Goal: Task Accomplishment & Management: Complete application form

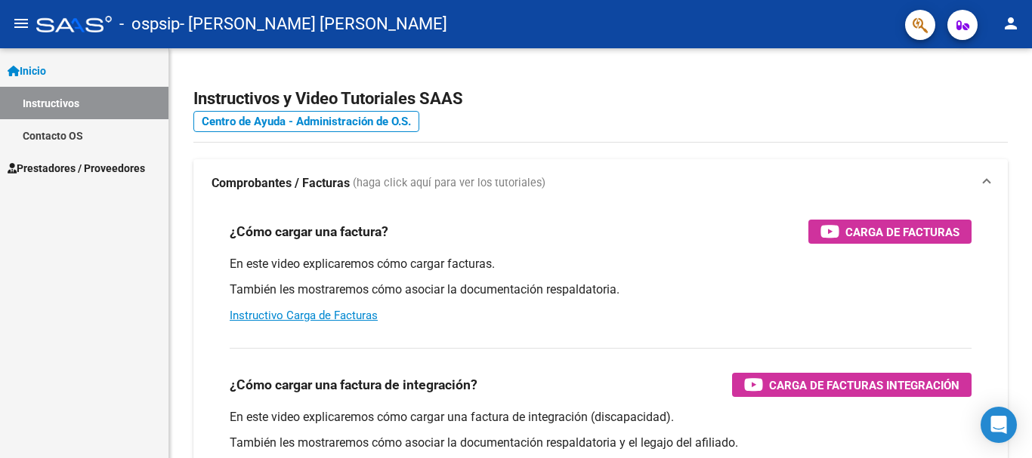
click at [72, 165] on span "Prestadores / Proveedores" at bounding box center [76, 168] width 137 height 17
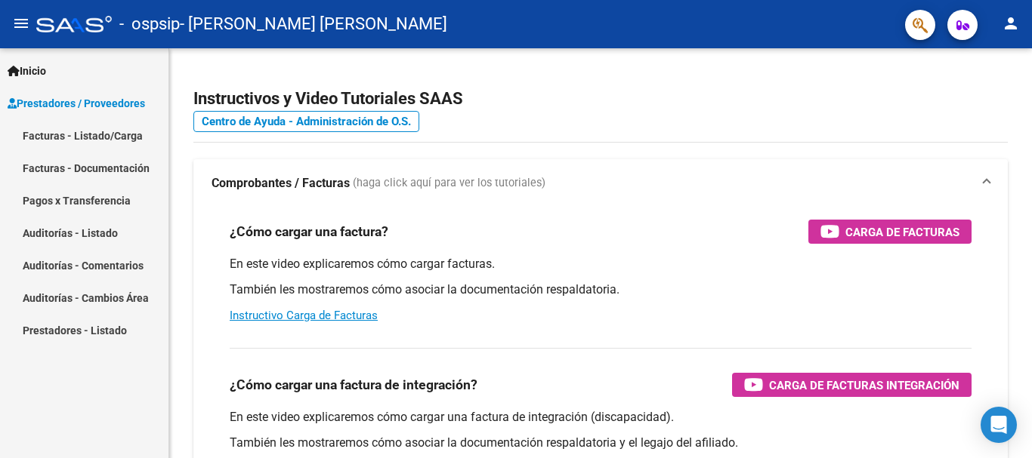
click at [128, 135] on link "Facturas - Listado/Carga" at bounding box center [84, 135] width 168 height 32
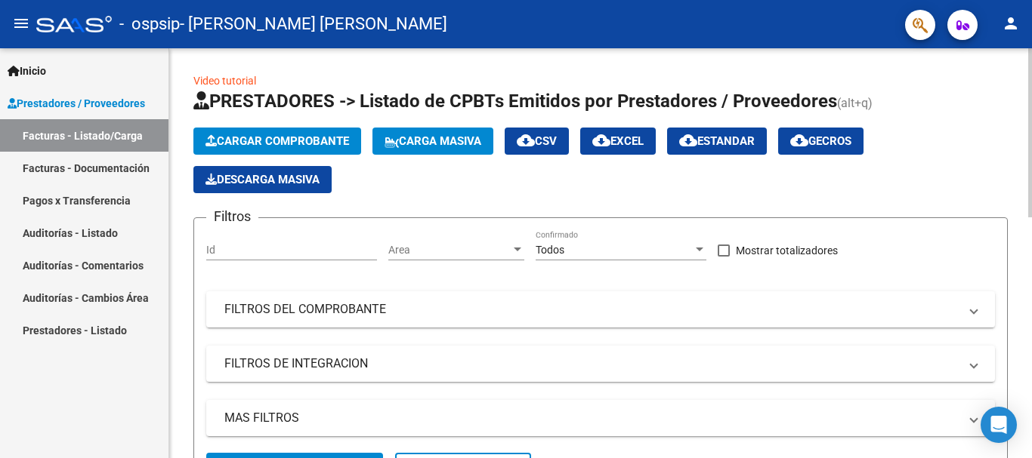
click at [298, 138] on span "Cargar Comprobante" at bounding box center [276, 141] width 143 height 14
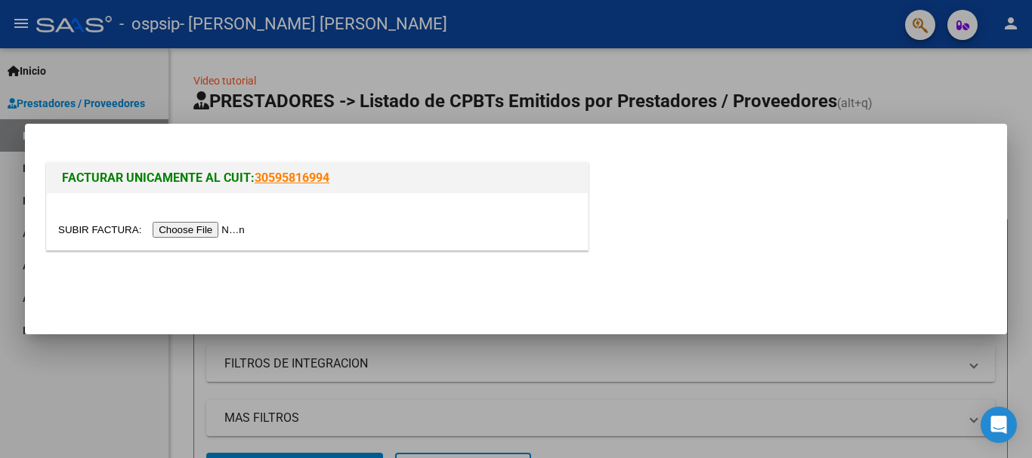
click at [203, 229] on input "file" at bounding box center [153, 230] width 191 height 16
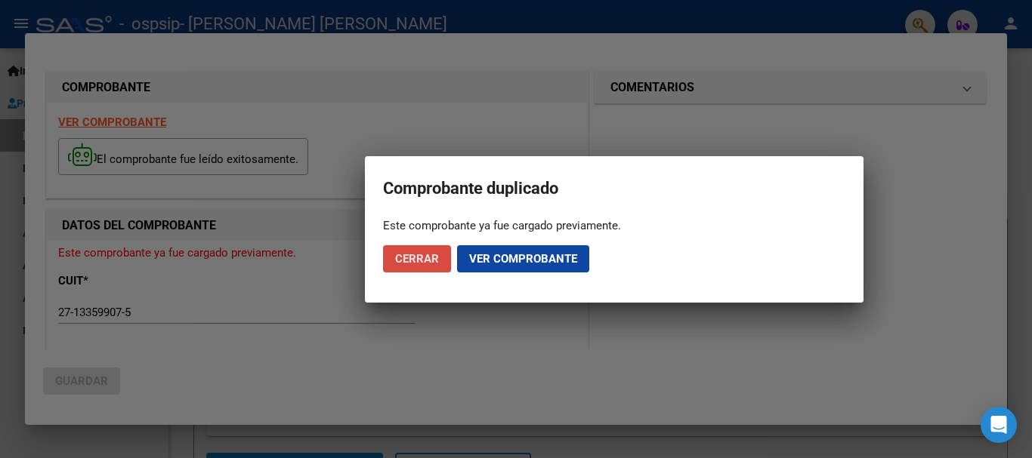
click at [412, 260] on span "Cerrar" at bounding box center [417, 259] width 44 height 14
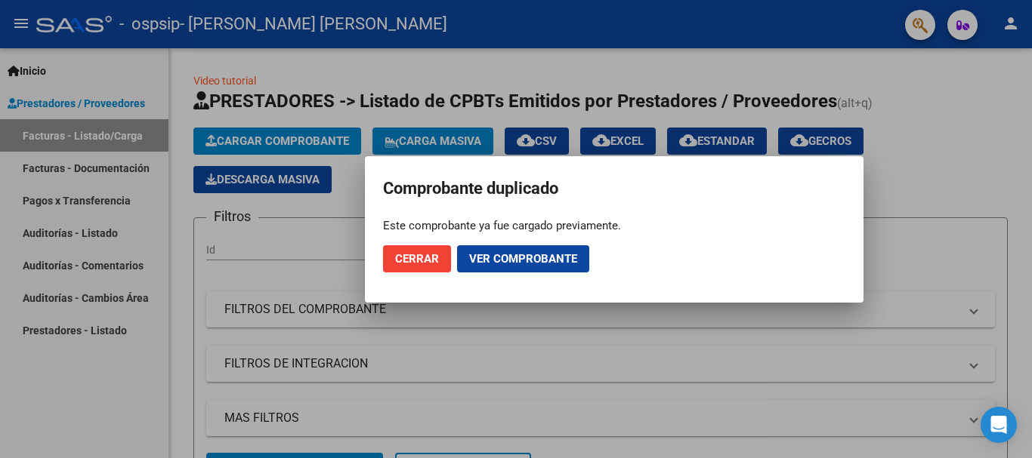
click at [408, 259] on span "Cerrar" at bounding box center [417, 259] width 44 height 14
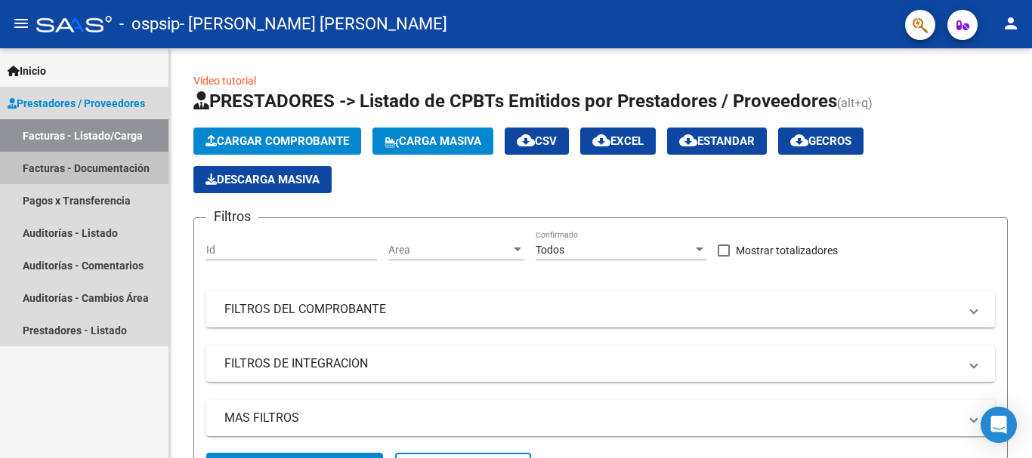
click at [116, 165] on link "Facturas - Documentación" at bounding box center [84, 168] width 168 height 32
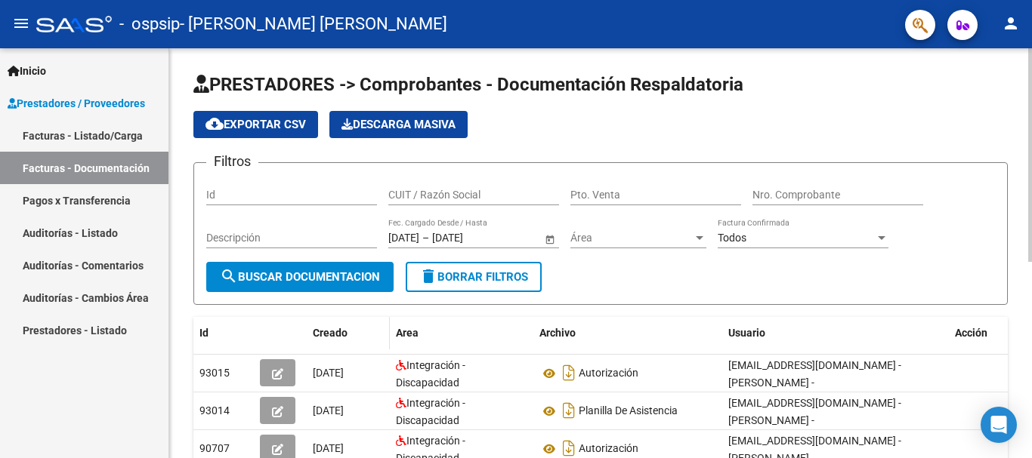
scroll to position [76, 0]
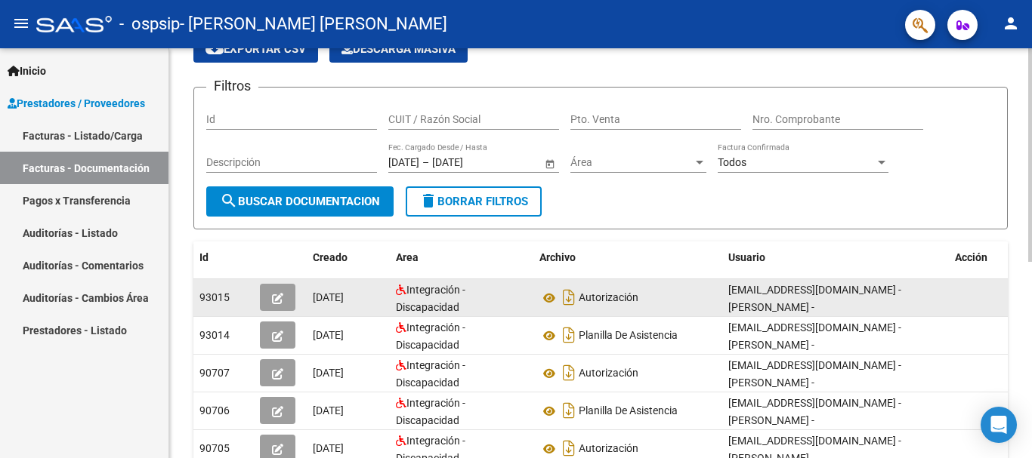
click at [282, 297] on icon "button" at bounding box center [277, 298] width 11 height 11
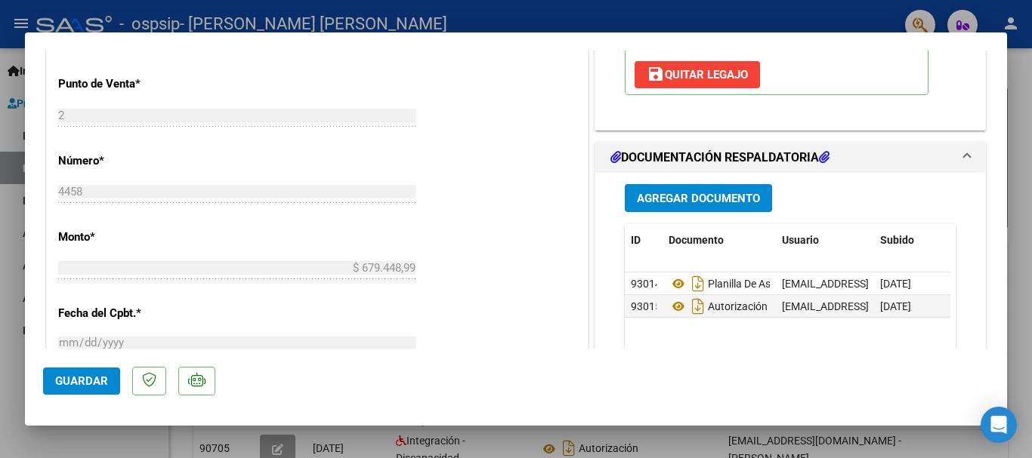
scroll to position [604, 0]
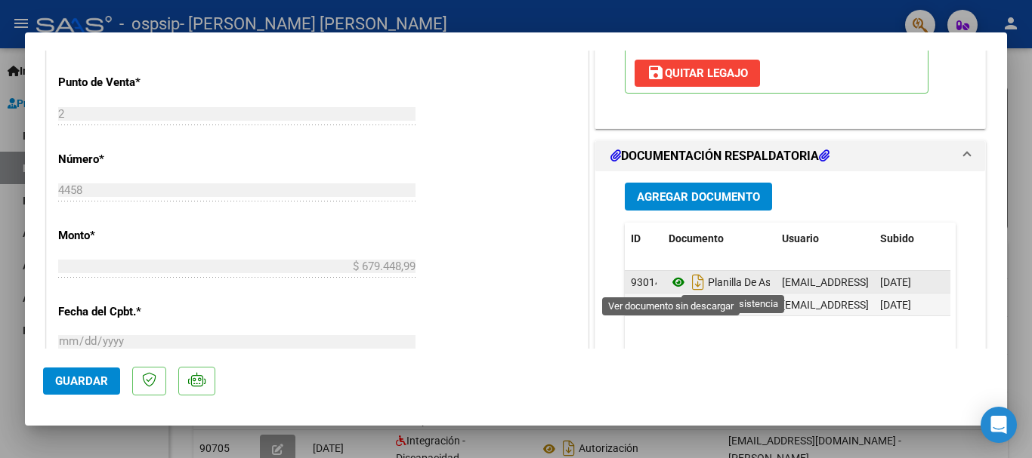
click at [668, 279] on icon at bounding box center [678, 282] width 20 height 18
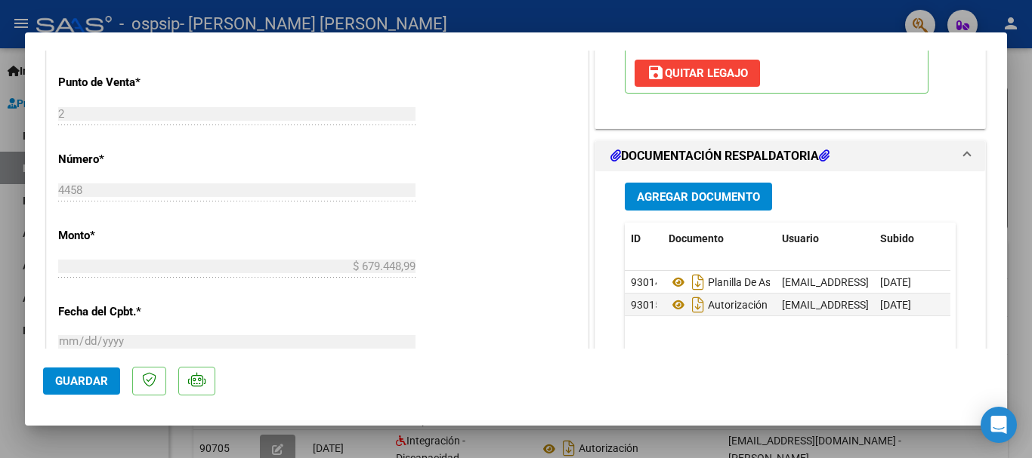
click at [683, 192] on span "Agregar Documento" at bounding box center [698, 197] width 123 height 14
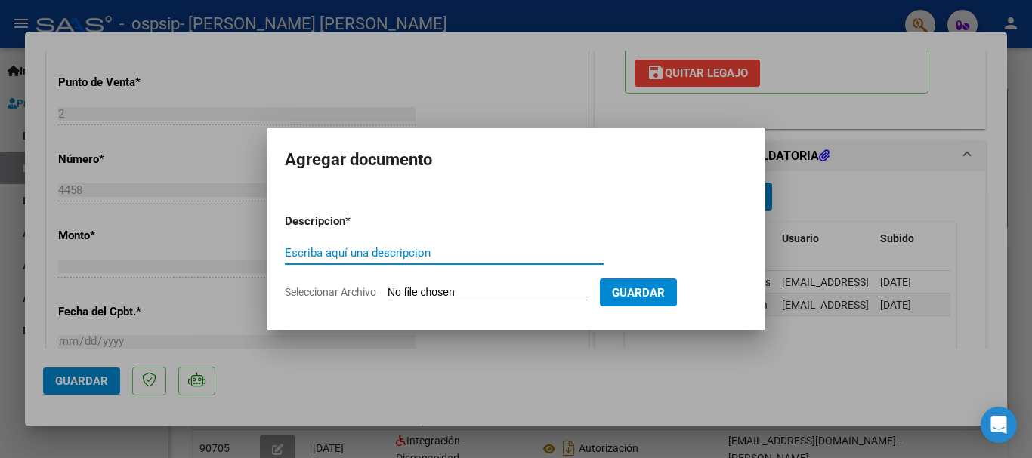
click at [546, 256] on input "Escriba aquí una descripcion" at bounding box center [444, 253] width 319 height 14
type input "Planilla de asistencia Setiembre2025"
click at [516, 294] on input "Seleccionar Archivo" at bounding box center [487, 293] width 200 height 14
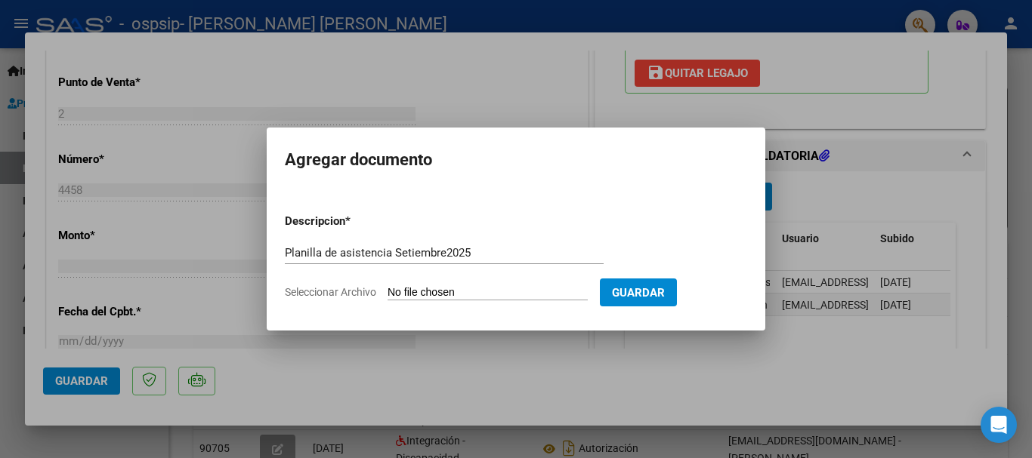
type input "C:\fakepath\[PERSON_NAME] Planilla de asistencia Setiembre 2025 489.pdf"
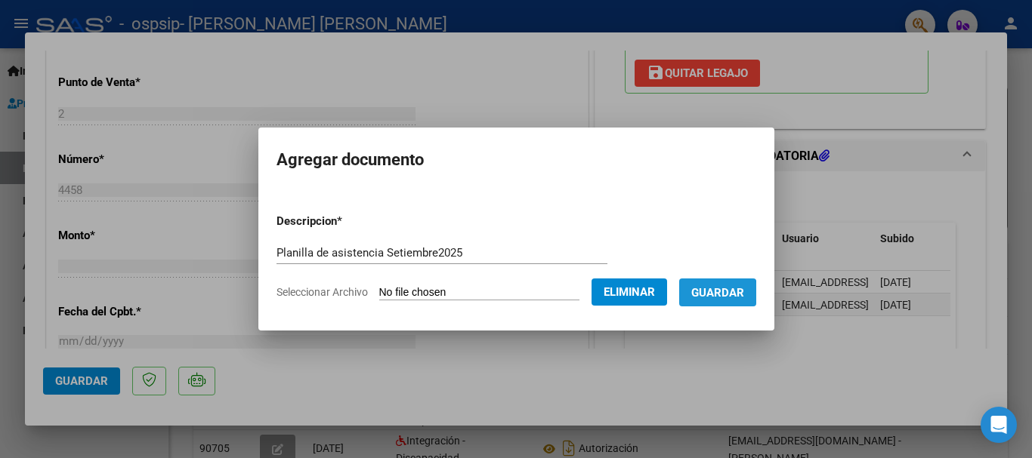
click at [725, 295] on span "Guardar" at bounding box center [717, 293] width 53 height 14
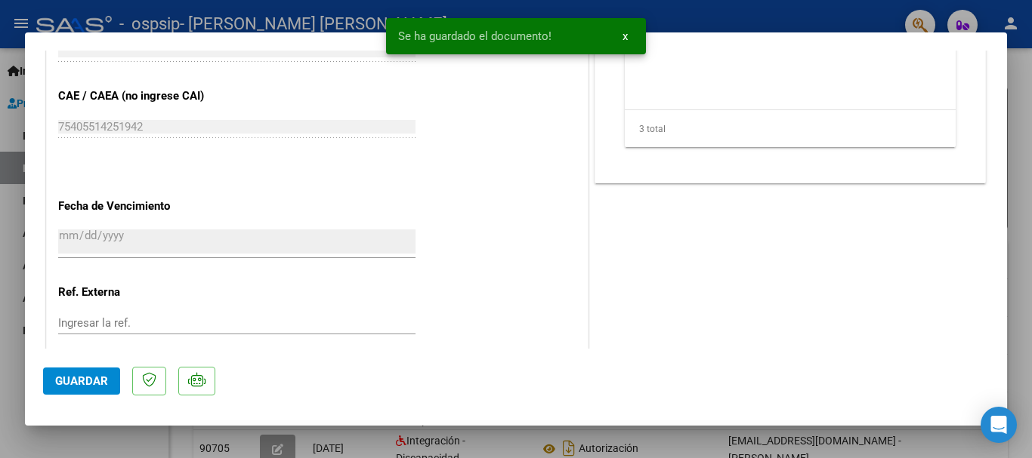
scroll to position [998, 0]
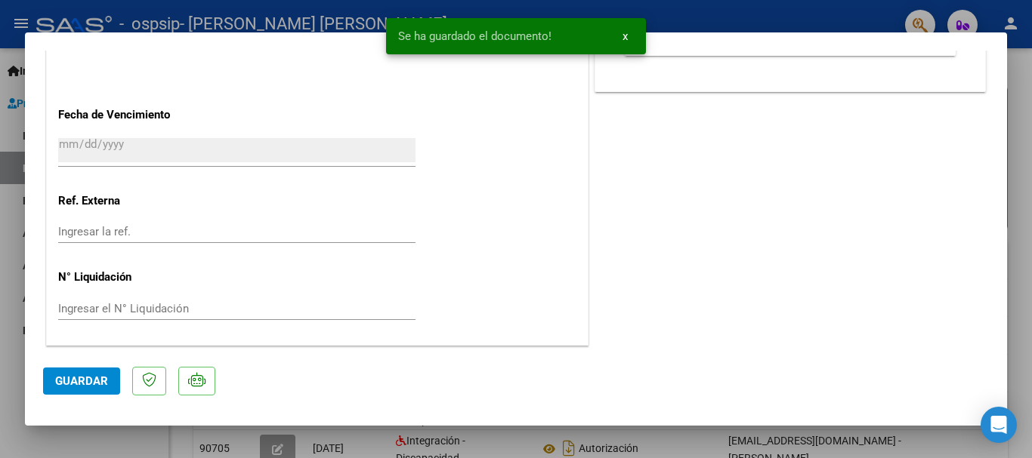
click at [55, 373] on button "Guardar" at bounding box center [81, 381] width 77 height 27
click at [659, 18] on div "Operación de edición exitosa x" at bounding box center [516, 36] width 296 height 72
